Goal: Communication & Community: Answer question/provide support

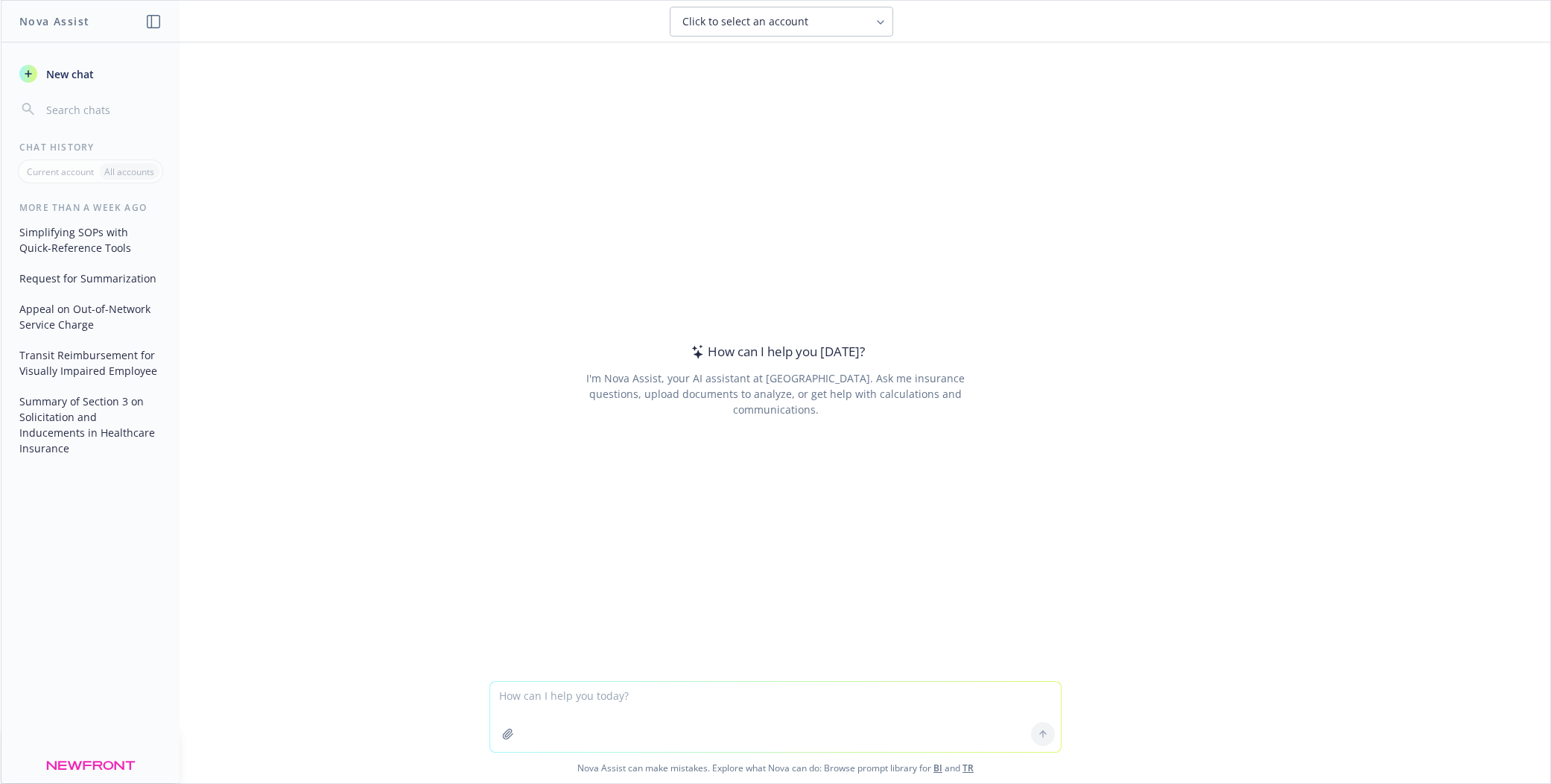
paste textarea "Our client [PERSON_NAME] asked if they can terminate employees who do not pay t…"
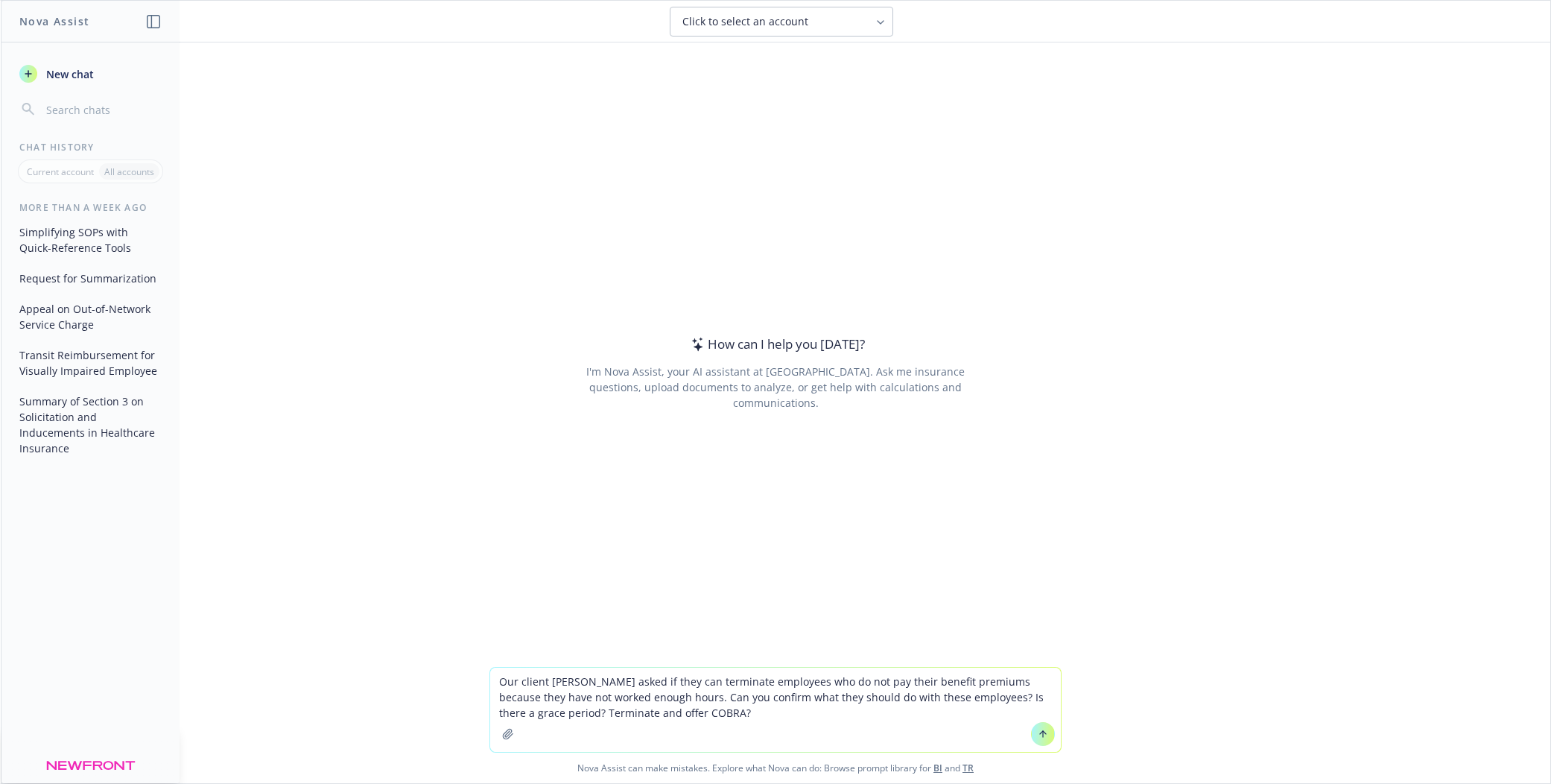
type textarea "Our client [PERSON_NAME] asked if they can terminate employees who do not pay t…"
click at [1040, 732] on icon at bounding box center [1043, 732] width 6 height 3
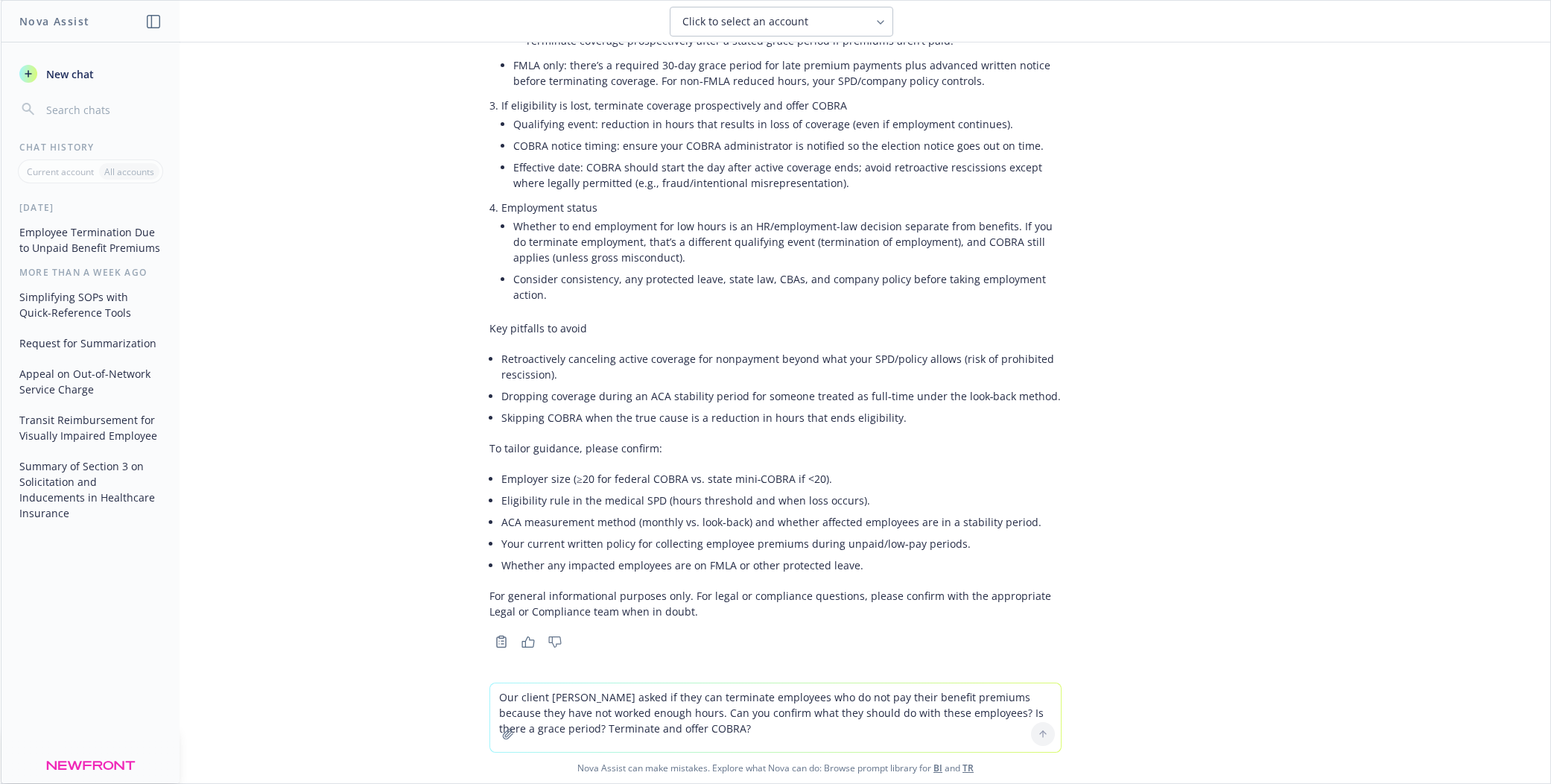
scroll to position [505, 0]
